Goal: Task Accomplishment & Management: Manage account settings

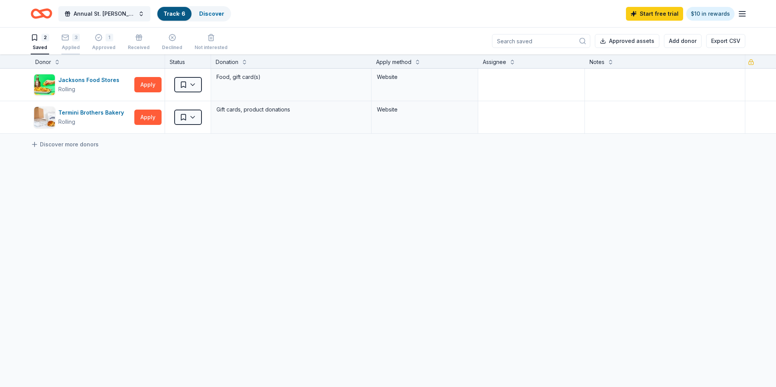
click at [71, 39] on div "3" at bounding box center [70, 38] width 18 height 8
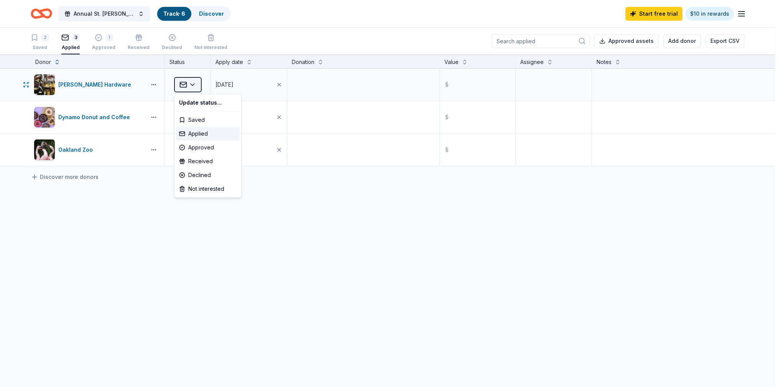
click at [192, 83] on html "Annual St. [PERSON_NAME] Festival Track · 6 Discover Start free trial $10 in re…" at bounding box center [390, 193] width 781 height 387
click at [200, 163] on div "Received" at bounding box center [208, 162] width 64 height 14
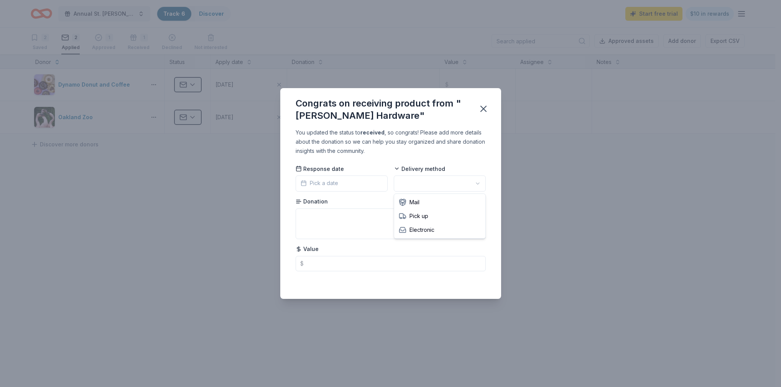
click at [435, 187] on html "Annual St. Philip Festival Track · 6 Discover Start free trial $10 in rewards 2…" at bounding box center [390, 193] width 781 height 387
click at [361, 180] on button "Pick a date" at bounding box center [342, 184] width 92 height 16
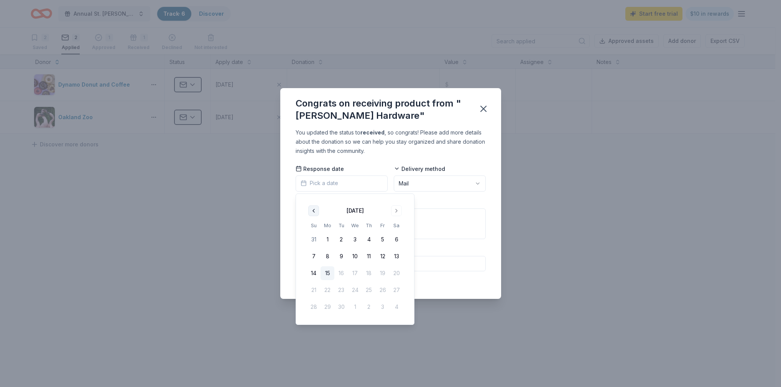
click at [315, 215] on button "Go to previous month" at bounding box center [313, 211] width 11 height 11
click at [386, 306] on button "29" at bounding box center [383, 307] width 14 height 14
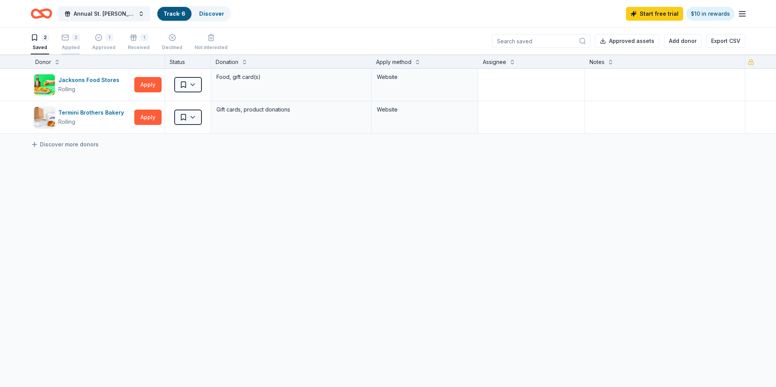
click at [70, 42] on div "2 Applied" at bounding box center [70, 42] width 18 height 17
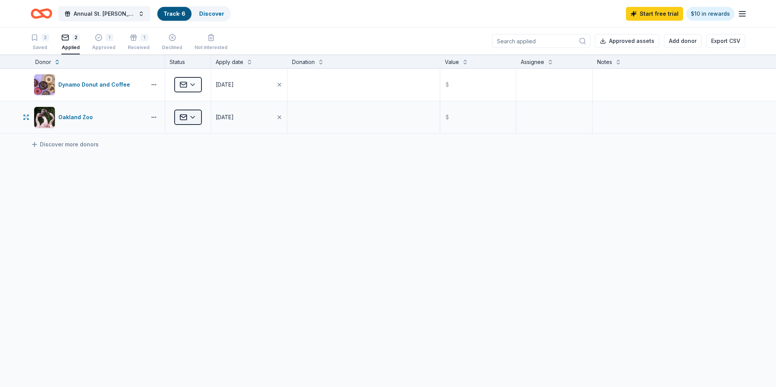
click at [189, 117] on html "Annual St. [PERSON_NAME] Festival Track · 6 Discover Start free trial $10 in re…" at bounding box center [388, 193] width 776 height 387
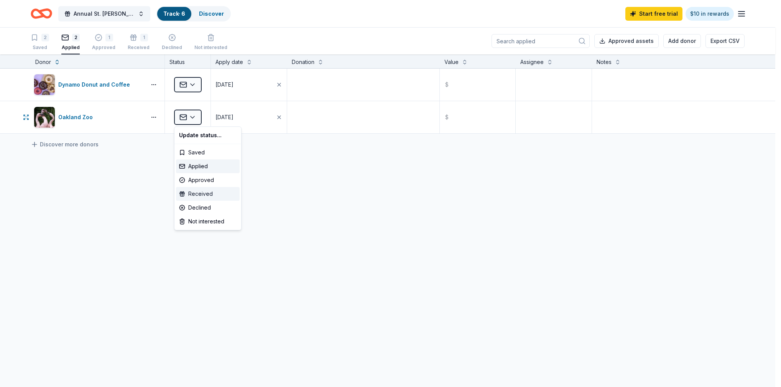
click at [207, 199] on div "Received" at bounding box center [208, 194] width 64 height 14
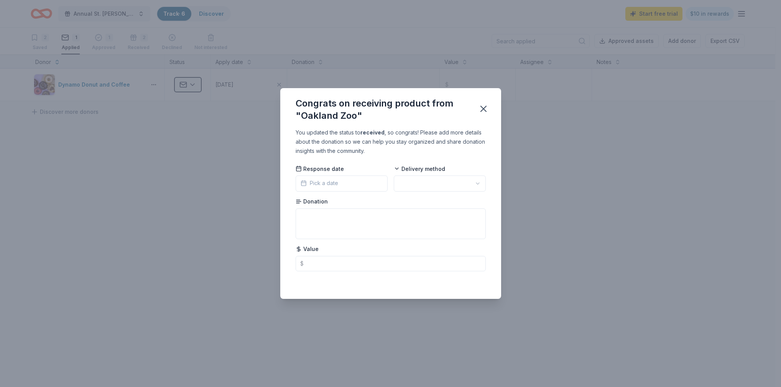
click at [343, 184] on button "Pick a date" at bounding box center [342, 184] width 92 height 16
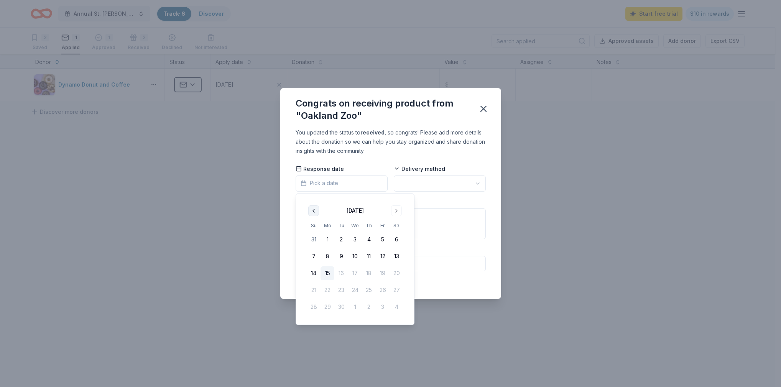
click at [316, 212] on button "Go to previous month" at bounding box center [313, 211] width 11 height 11
click at [385, 303] on button "29" at bounding box center [383, 307] width 14 height 14
